Goal: Find specific page/section: Find specific page/section

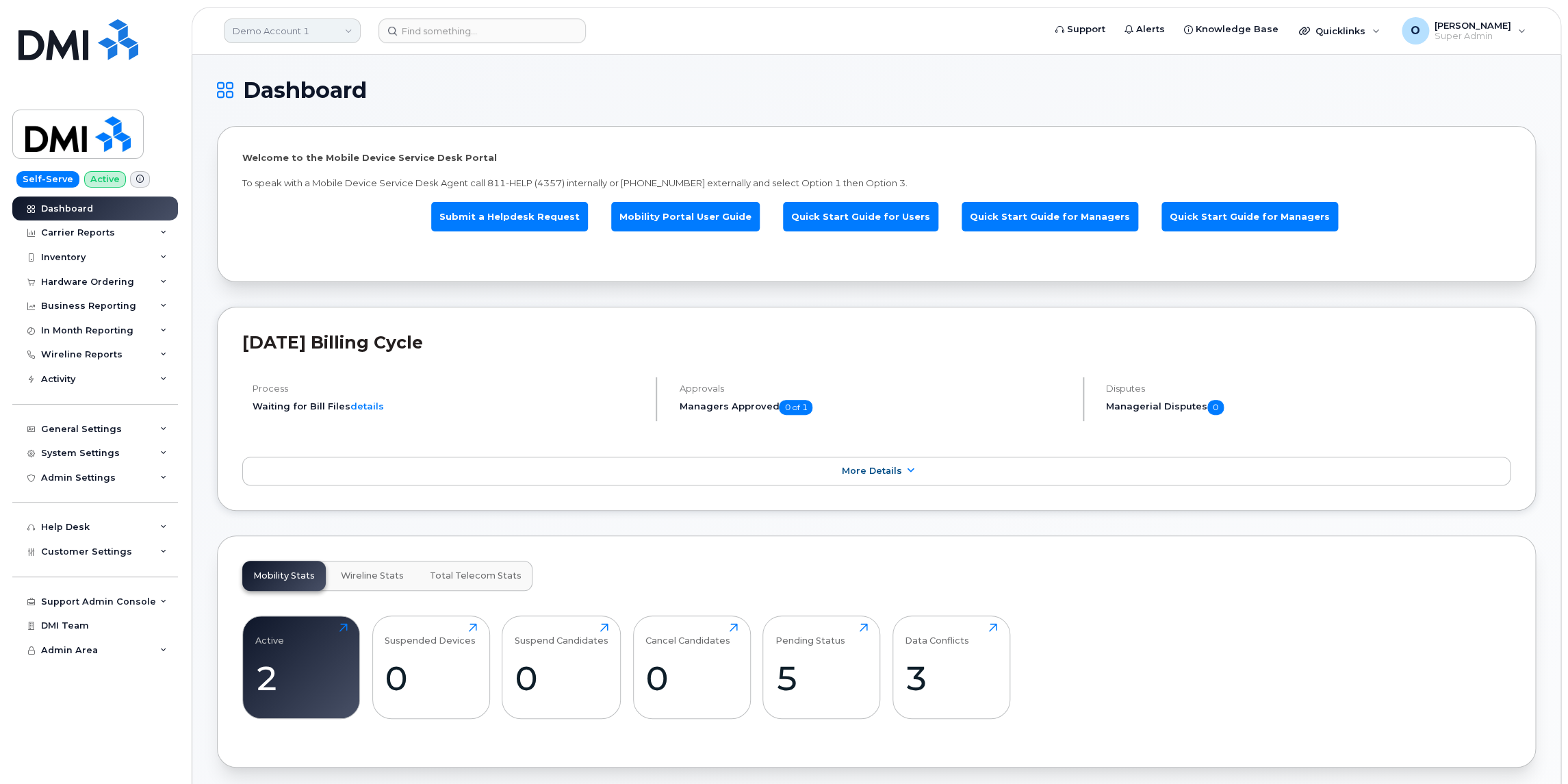
click at [312, 39] on link "Demo Account 1" at bounding box center [293, 31] width 137 height 25
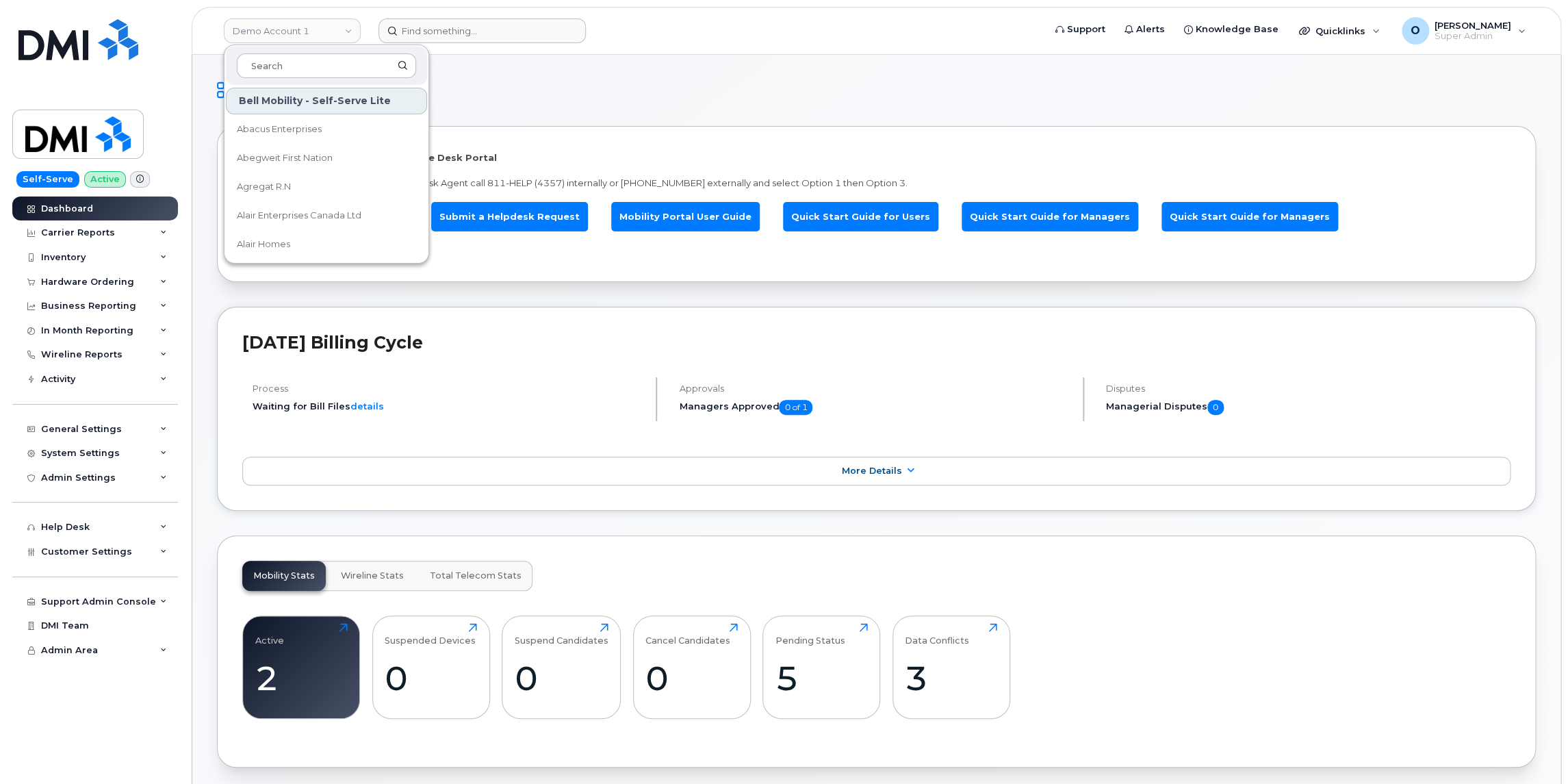
type input "r"
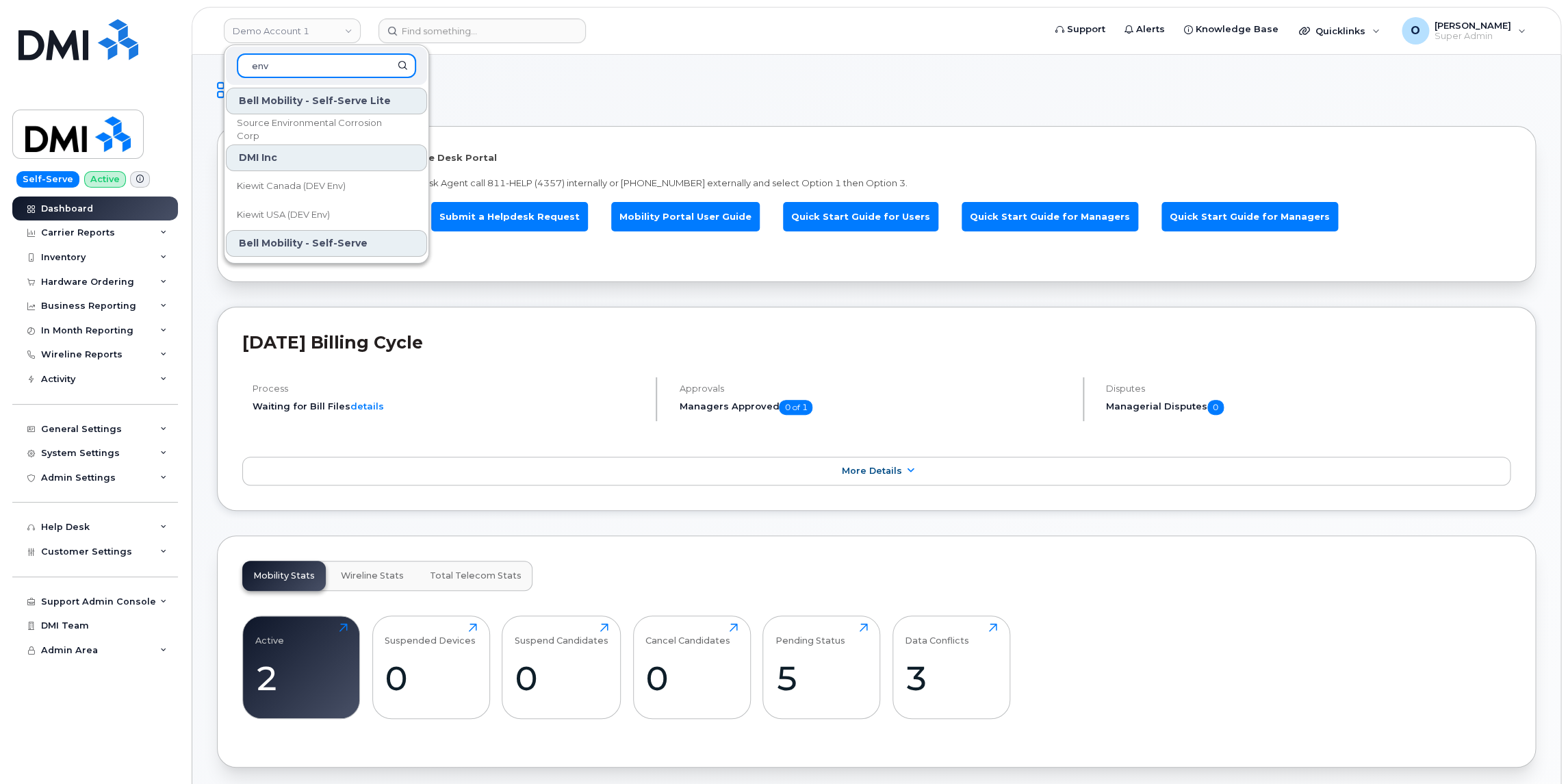
drag, startPoint x: 262, startPoint y: 66, endPoint x: 356, endPoint y: 75, distance: 94.4
click at [356, 75] on input "env" at bounding box center [326, 65] width 179 height 25
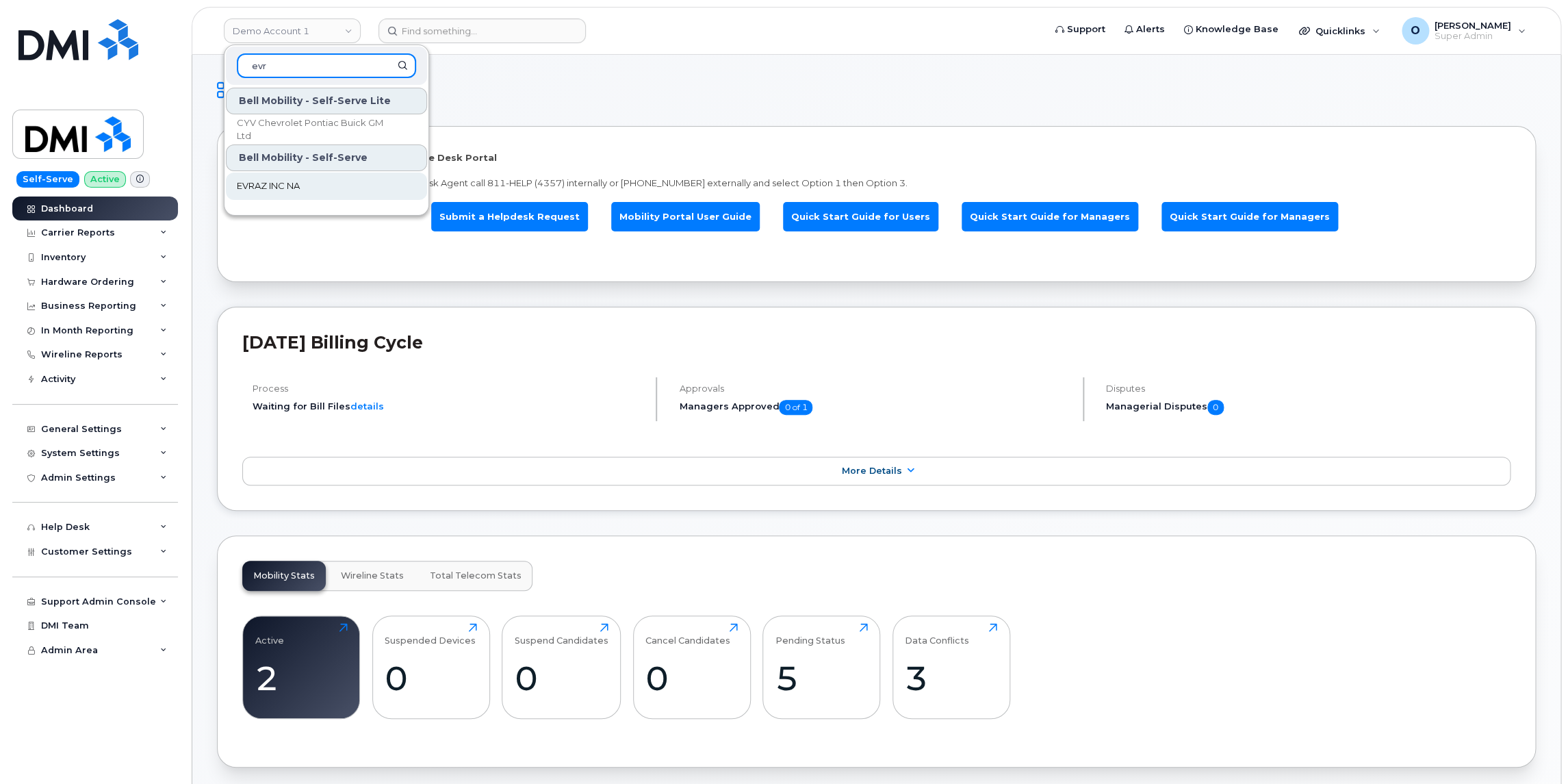
type input "evr"
click at [281, 183] on span "EVRAZ INC NA" at bounding box center [269, 186] width 63 height 14
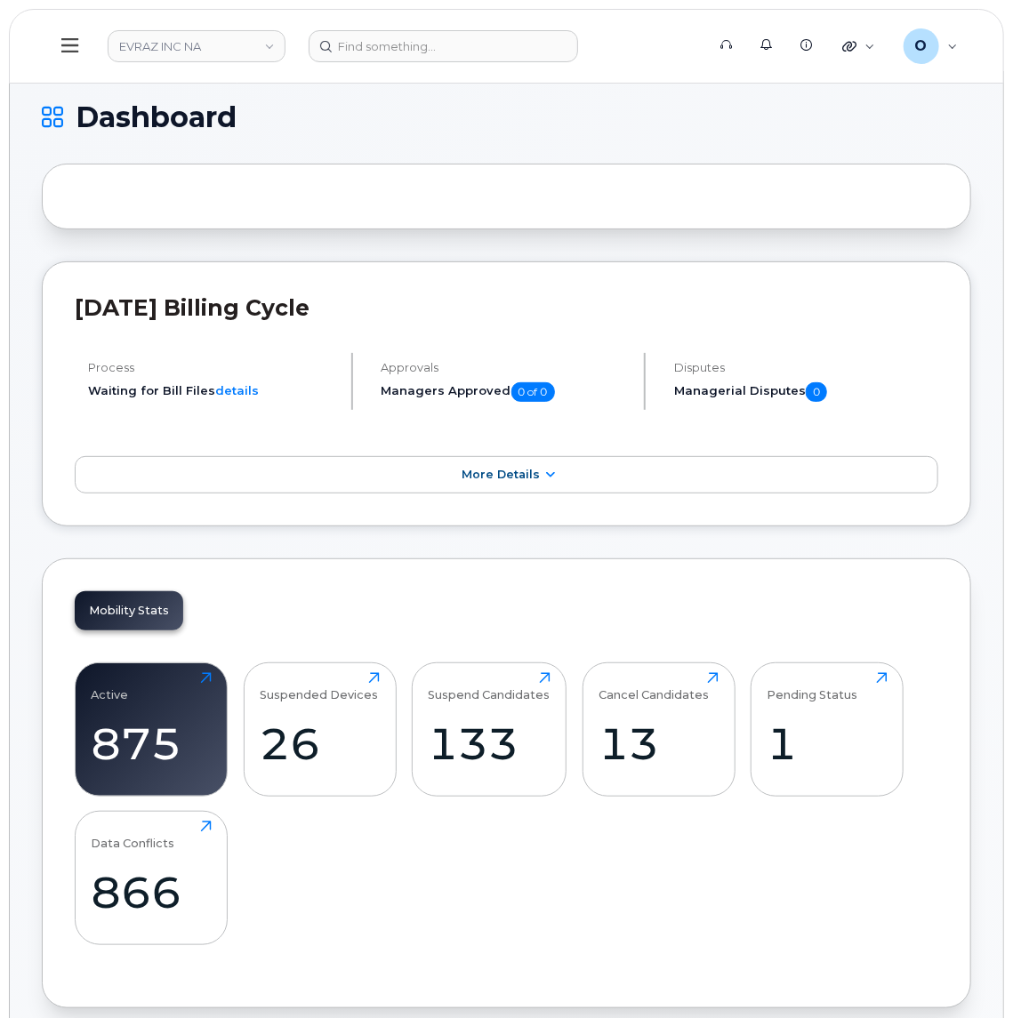
drag, startPoint x: 72, startPoint y: 125, endPoint x: -963, endPoint y: 36, distance: 1038.9
